Goal: Obtain resource: Obtain resource

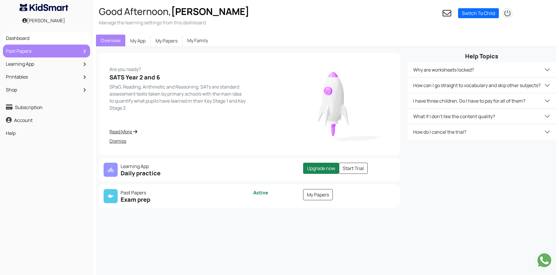
click at [21, 47] on link "Past Papers" at bounding box center [46, 51] width 84 height 10
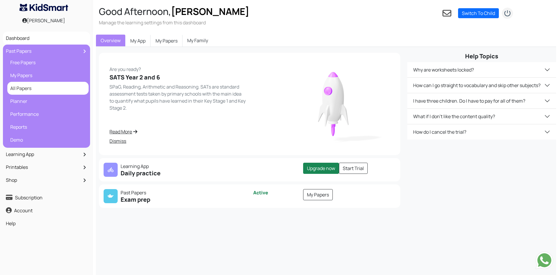
click at [18, 88] on link "All Papers" at bounding box center [48, 88] width 78 height 10
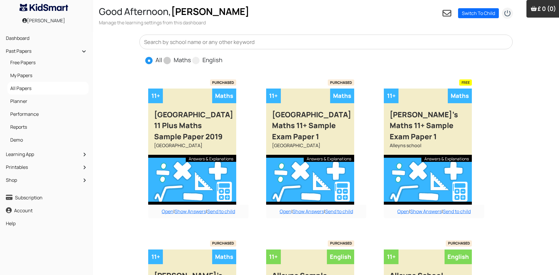
click at [168, 60] on span at bounding box center [166, 60] width 7 height 7
click at [191, 60] on input "Maths" at bounding box center [193, 58] width 4 height 4
radio input "true"
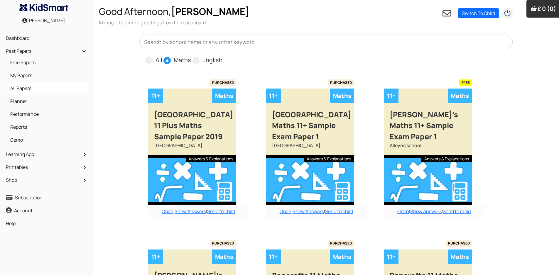
click at [191, 42] on input "text" at bounding box center [325, 42] width 373 height 15
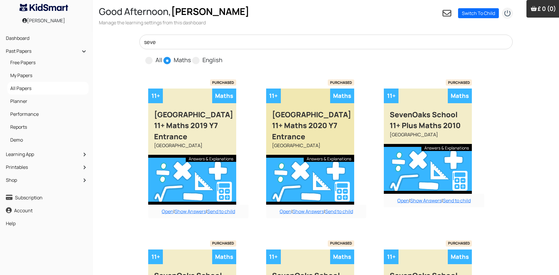
scroll to position [29, 0]
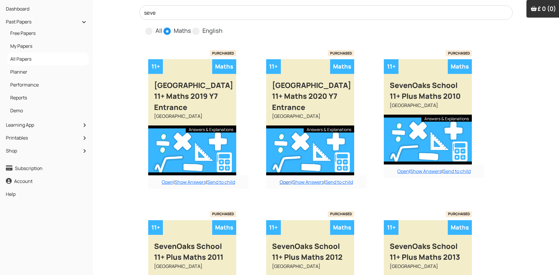
type input "seve"
click at [284, 184] on link "Open" at bounding box center [285, 182] width 12 height 6
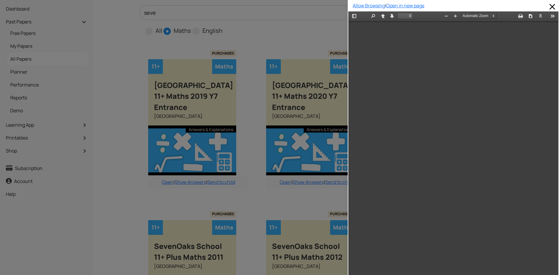
scroll to position [0, 0]
type input "1"
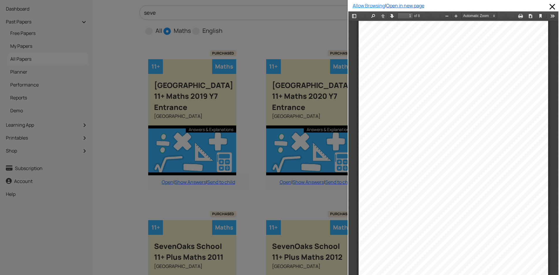
click at [416, 8] on link "Open in new page" at bounding box center [405, 5] width 38 height 6
click at [548, 6] on span at bounding box center [551, 6] width 9 height 9
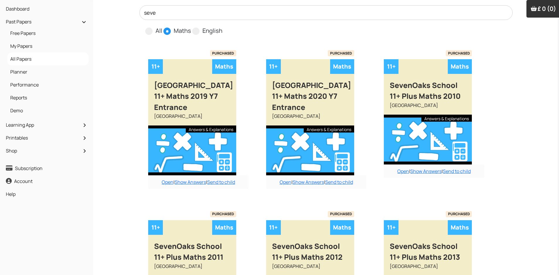
drag, startPoint x: 162, startPoint y: 14, endPoint x: 138, endPoint y: 12, distance: 24.1
click at [139, 12] on div "seve All Maths English" at bounding box center [326, 20] width 380 height 30
click at [194, 31] on span at bounding box center [195, 31] width 7 height 7
click at [222, 30] on input "English" at bounding box center [224, 28] width 4 height 4
radio input "true"
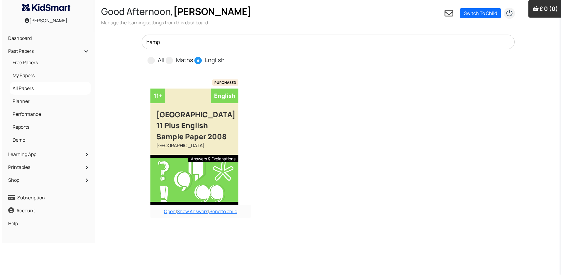
scroll to position [0, 0]
type input "hamp"
click at [169, 215] on link "Open" at bounding box center [170, 211] width 12 height 6
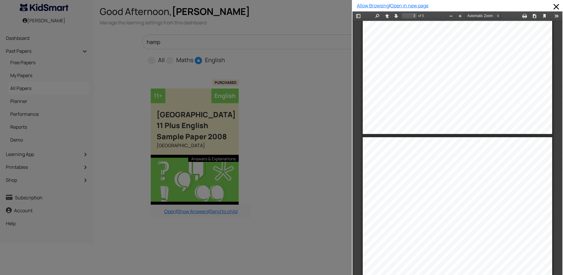
scroll to position [443, 0]
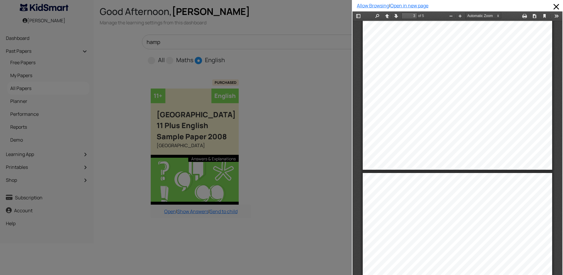
type input "4"
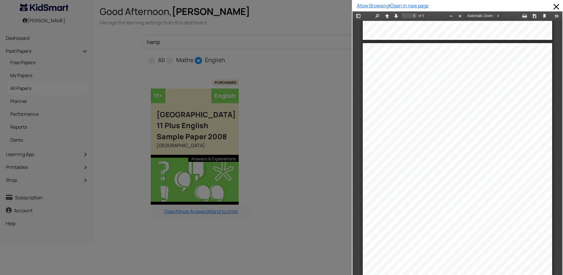
scroll to position [795, 0]
click at [397, 5] on link "Open in new page" at bounding box center [409, 5] width 38 height 6
